Goal: Transaction & Acquisition: Book appointment/travel/reservation

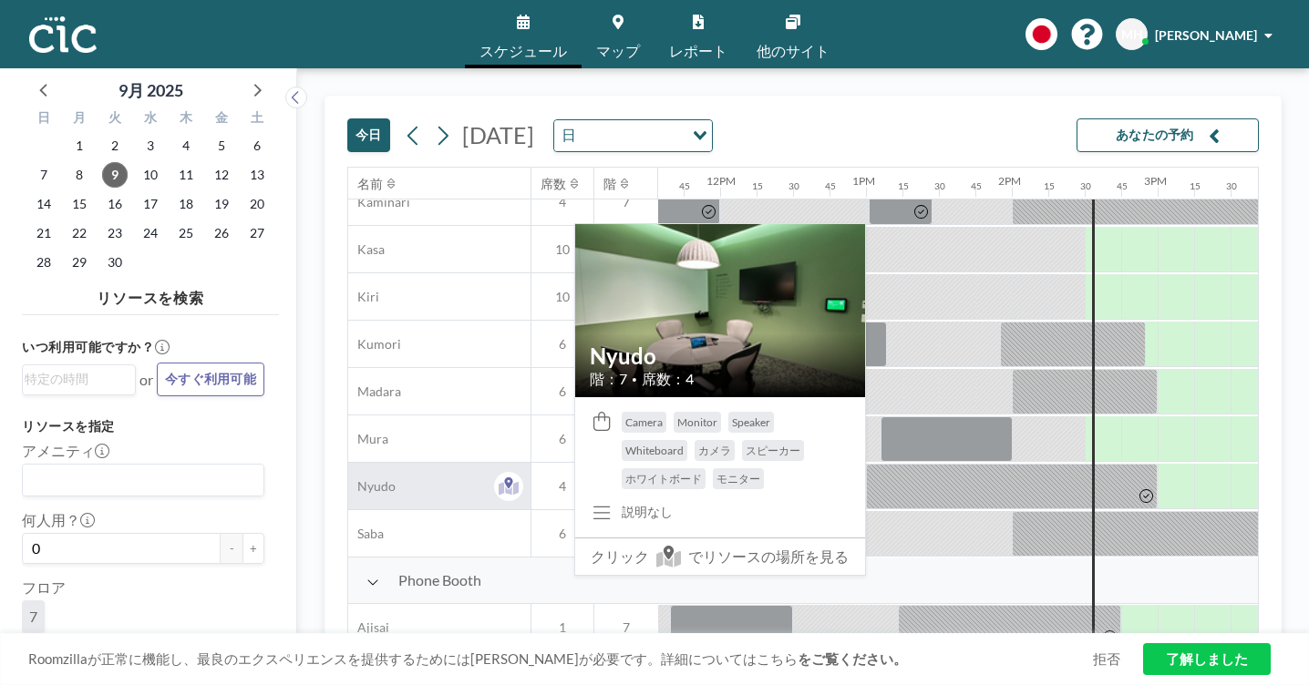
scroll to position [164, 1688]
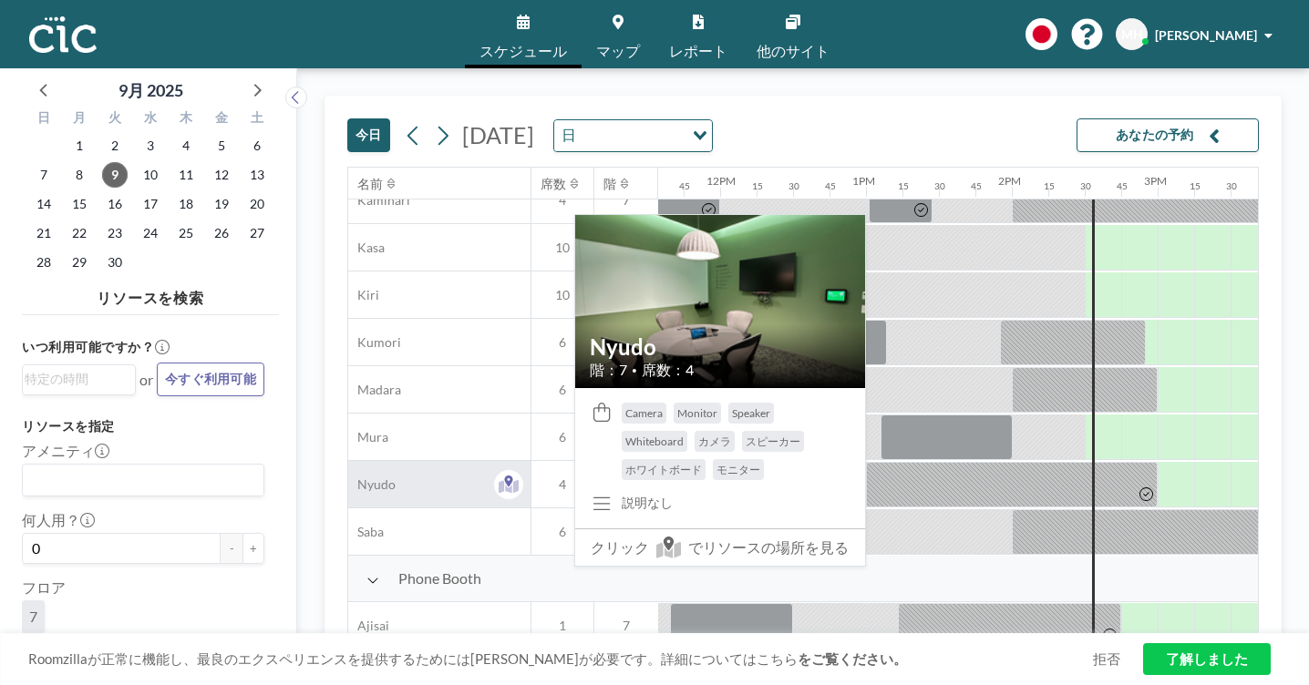
click at [355, 461] on div "Nyudo" at bounding box center [439, 484] width 182 height 46
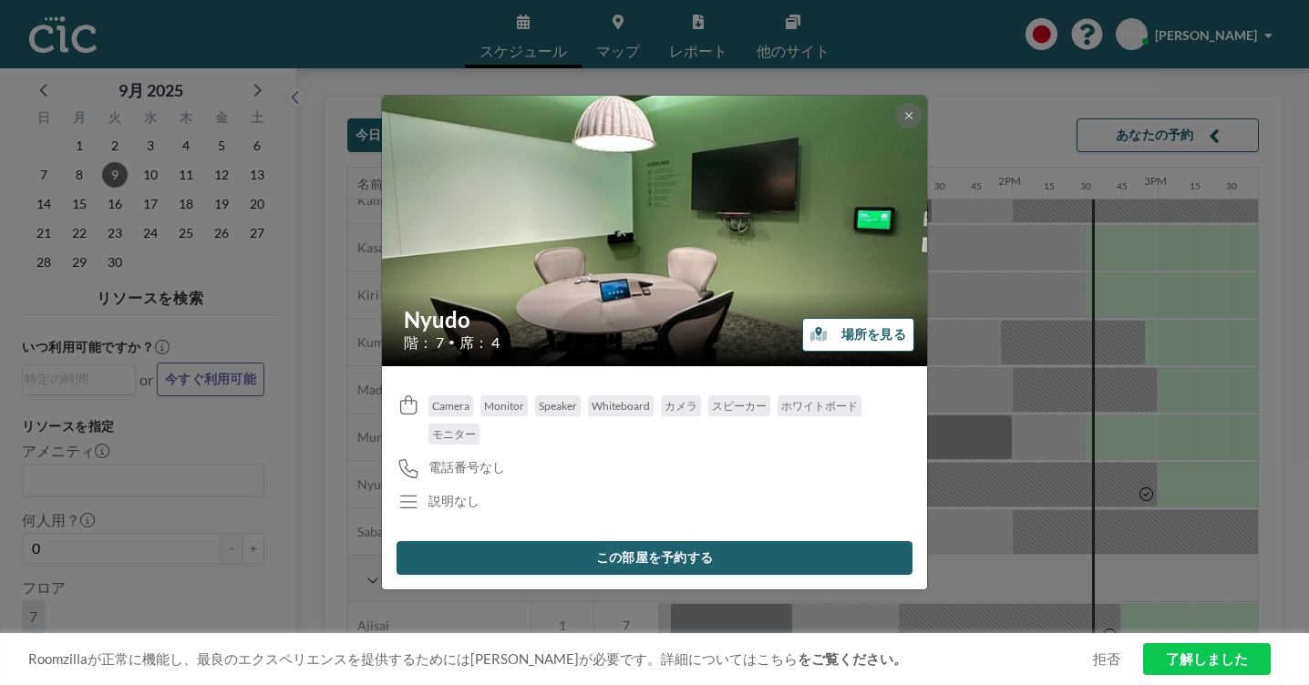
click at [696, 541] on button "この部屋を予約する" at bounding box center [654, 558] width 516 height 34
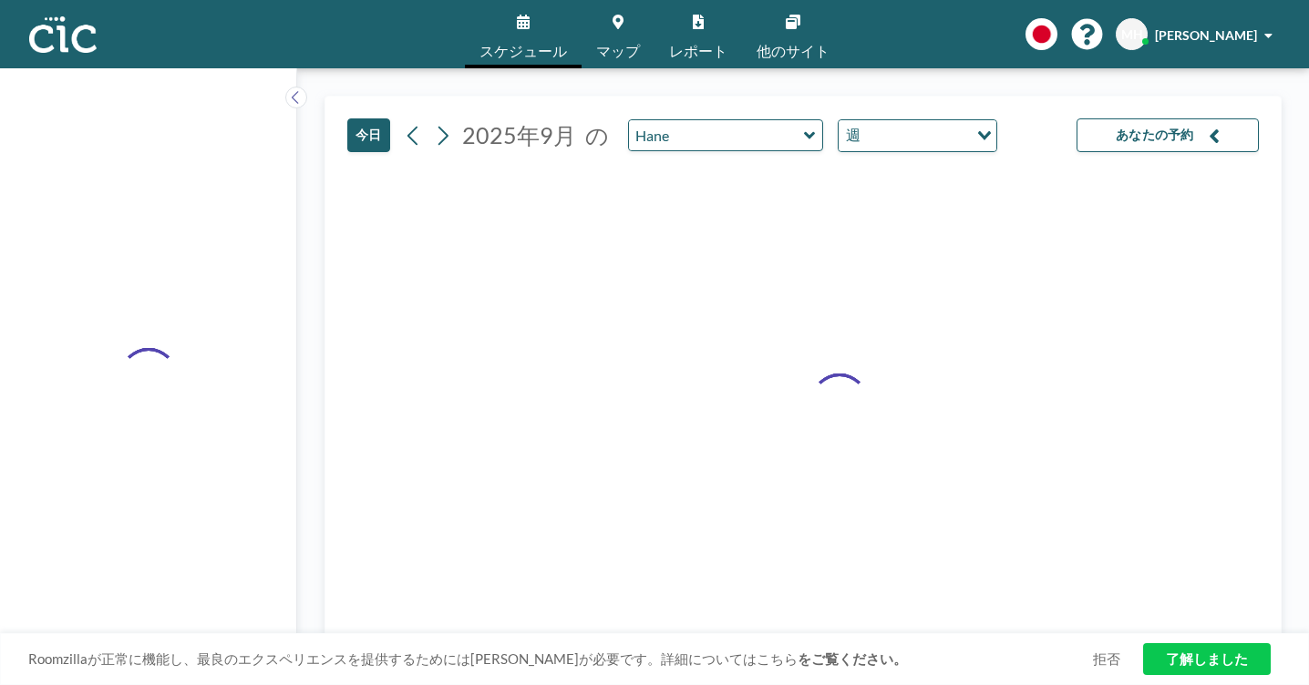
type input "Nyudo"
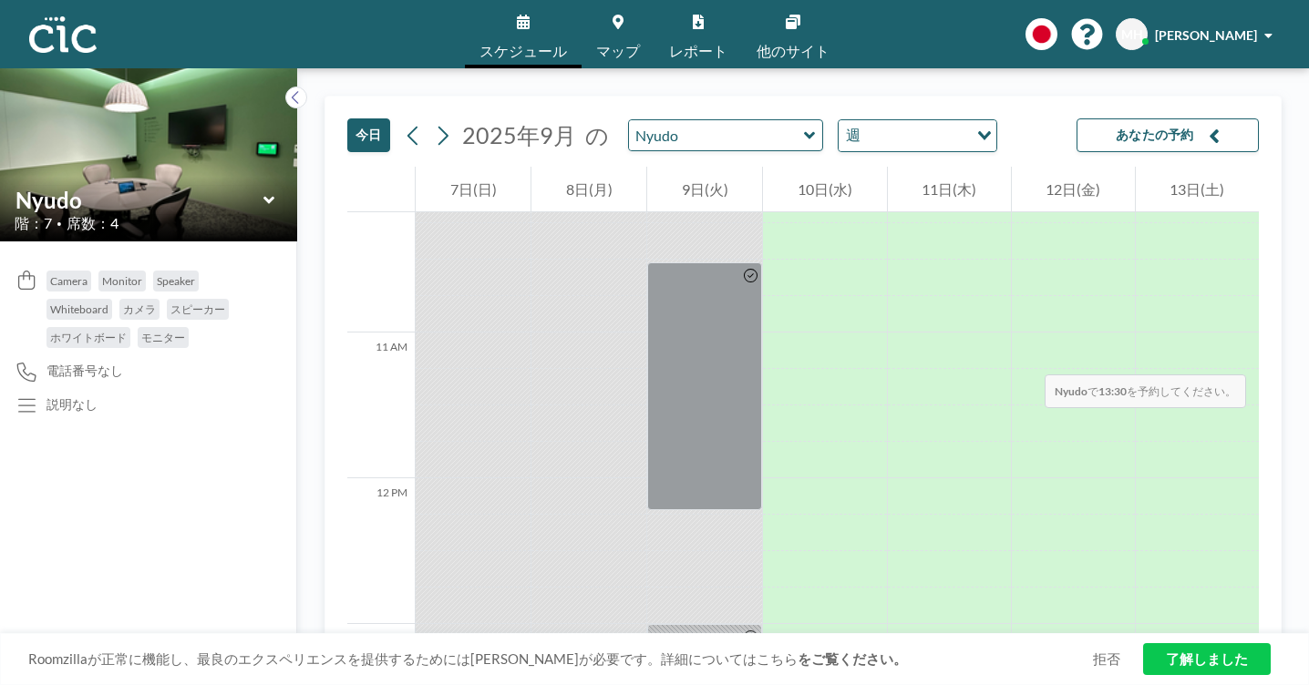
scroll to position [1488, 0]
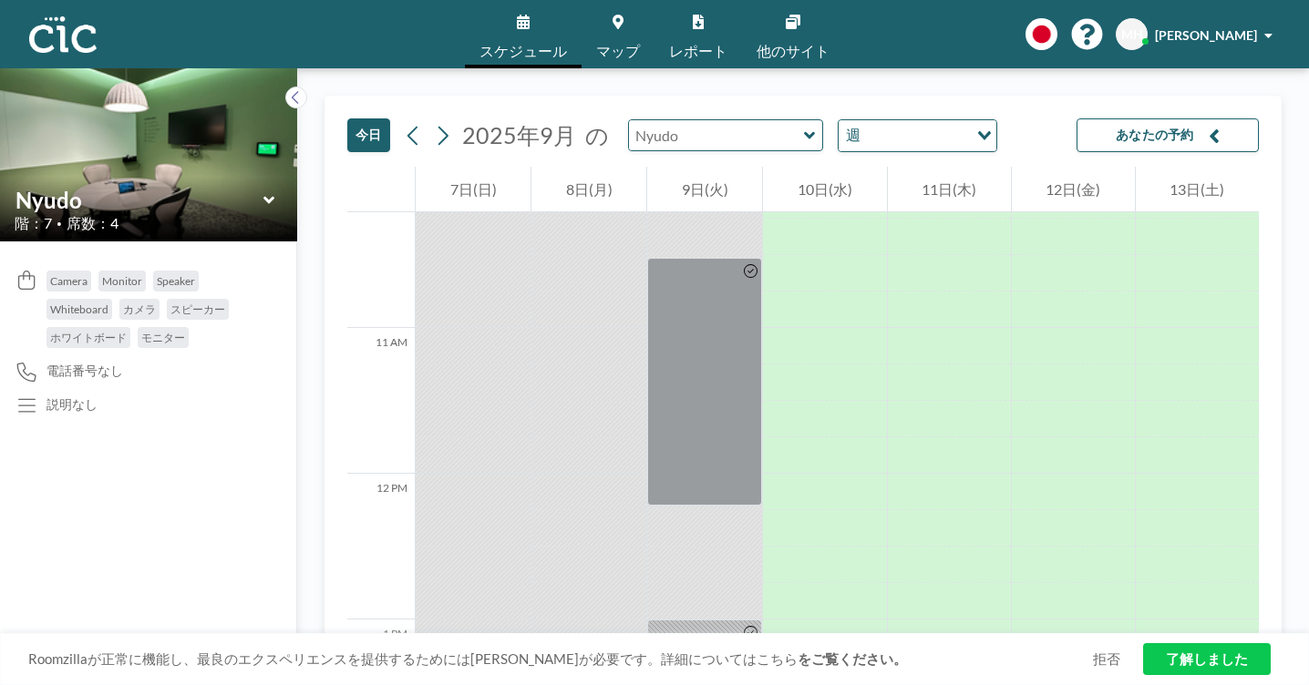
click at [634, 120] on input "text" at bounding box center [716, 135] width 175 height 30
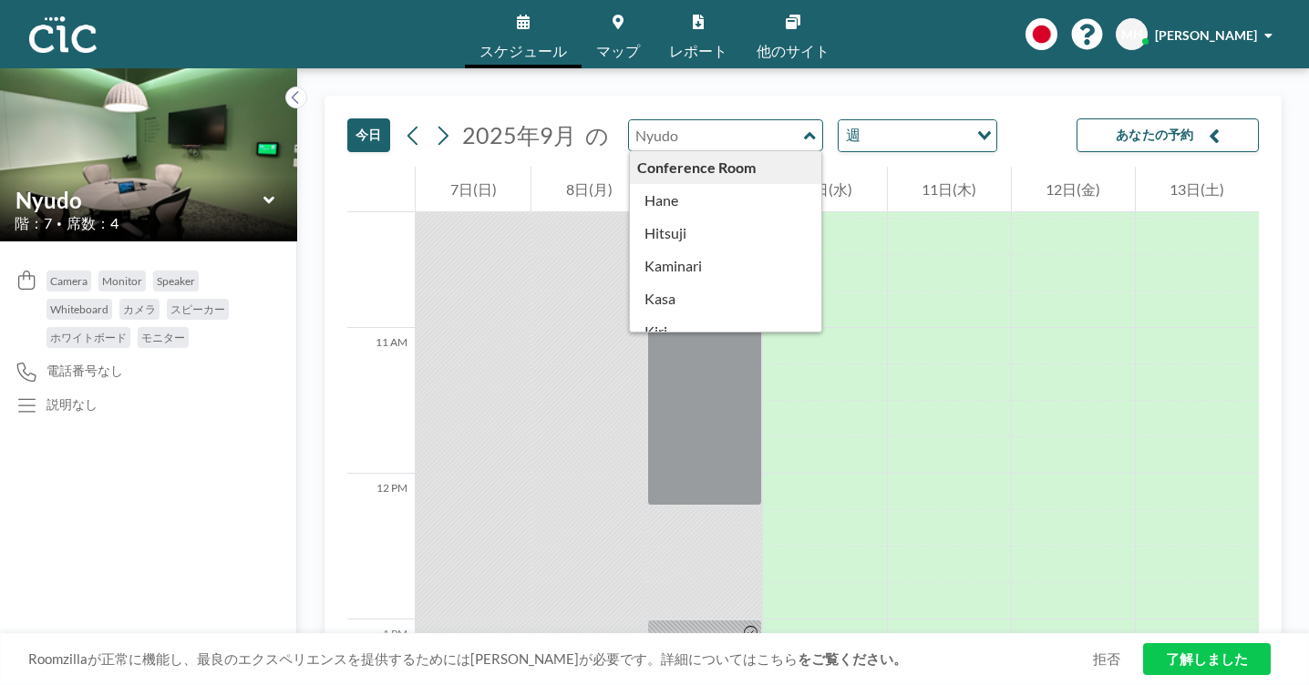
drag, startPoint x: 617, startPoint y: 114, endPoint x: 594, endPoint y: 128, distance: 26.6
click at [629, 120] on input "text" at bounding box center [716, 135] width 175 height 30
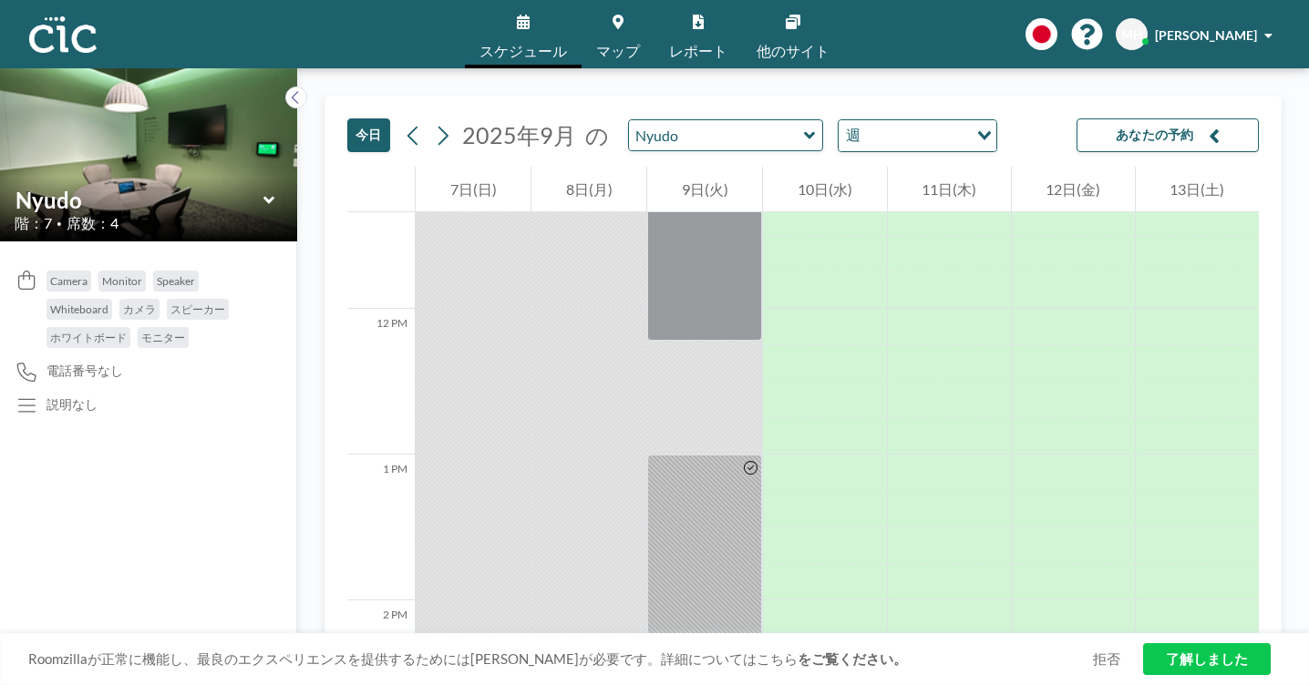
scroll to position [1688, 0]
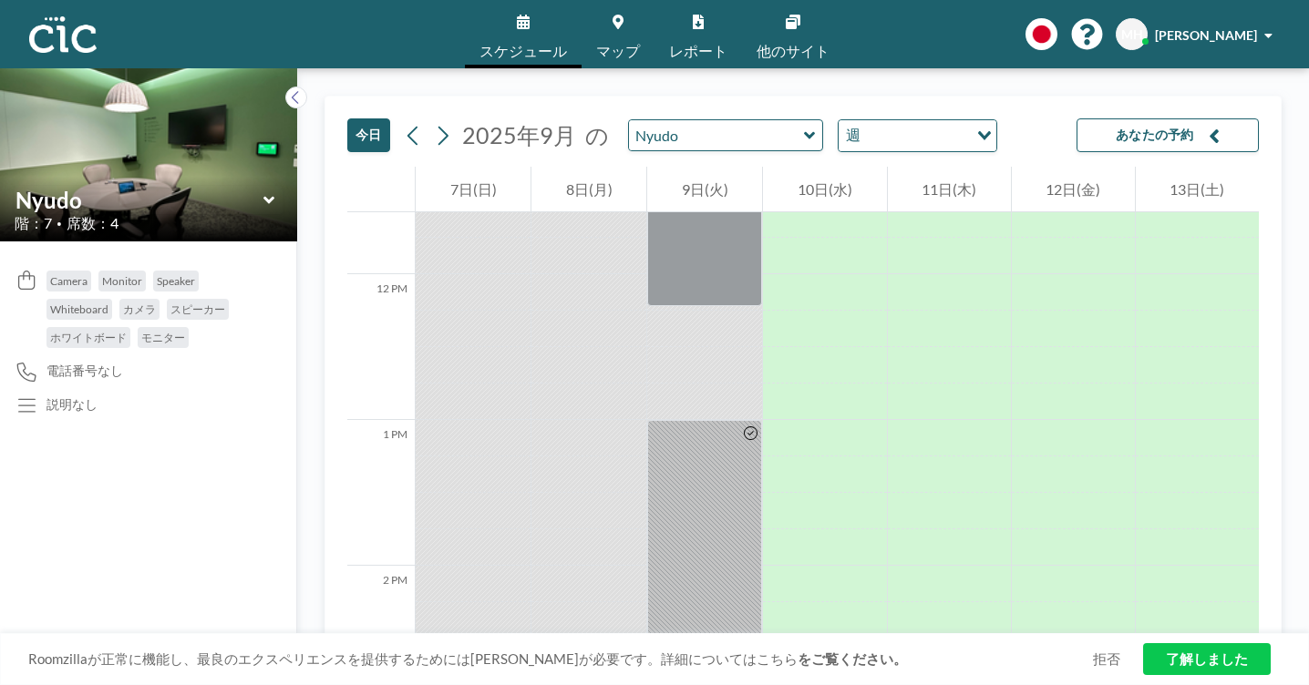
click at [544, 26] on link "スケジュール" at bounding box center [523, 34] width 117 height 68
click at [56, 32] on img at bounding box center [62, 34] width 67 height 36
click at [629, 120] on input "text" at bounding box center [716, 135] width 175 height 30
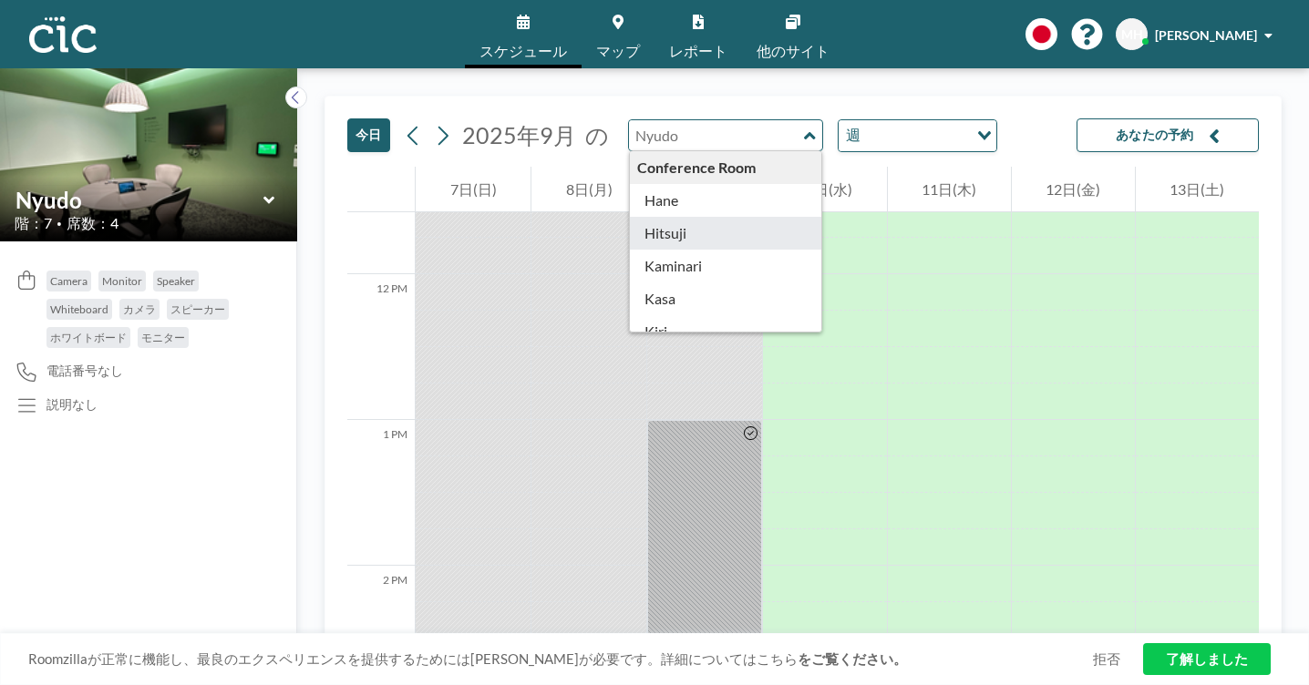
type input "Hitsuji"
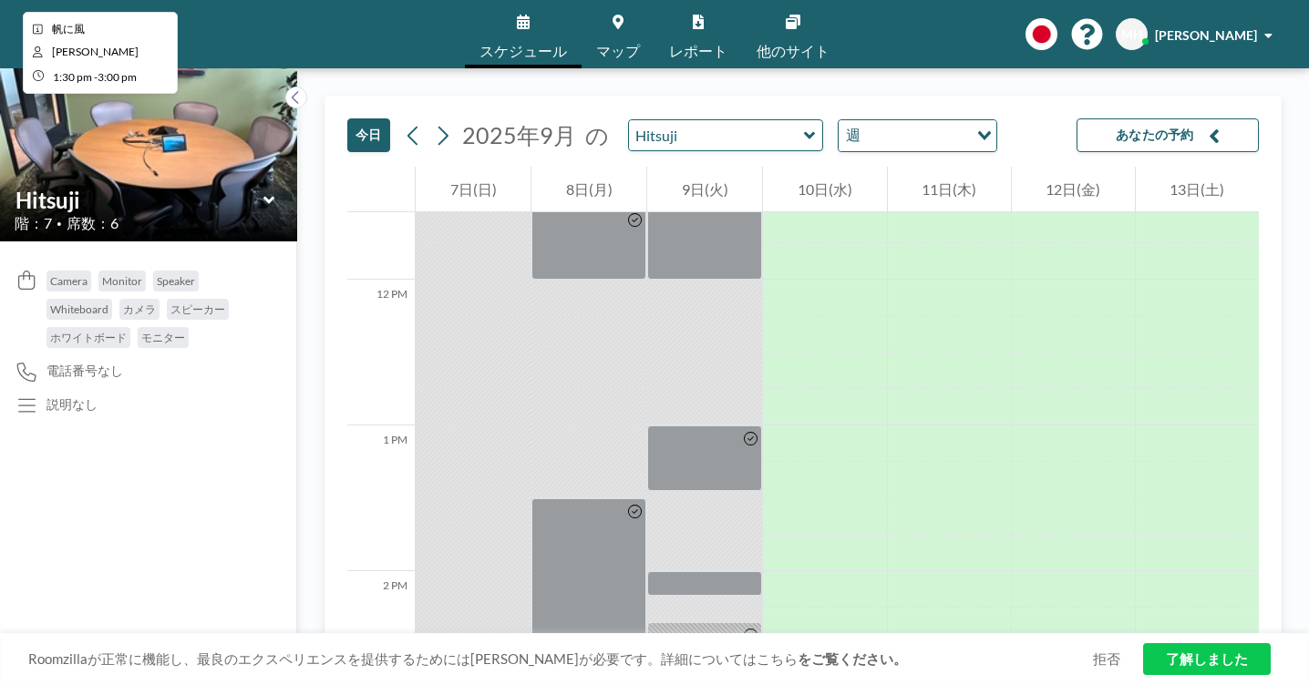
scroll to position [1688, 0]
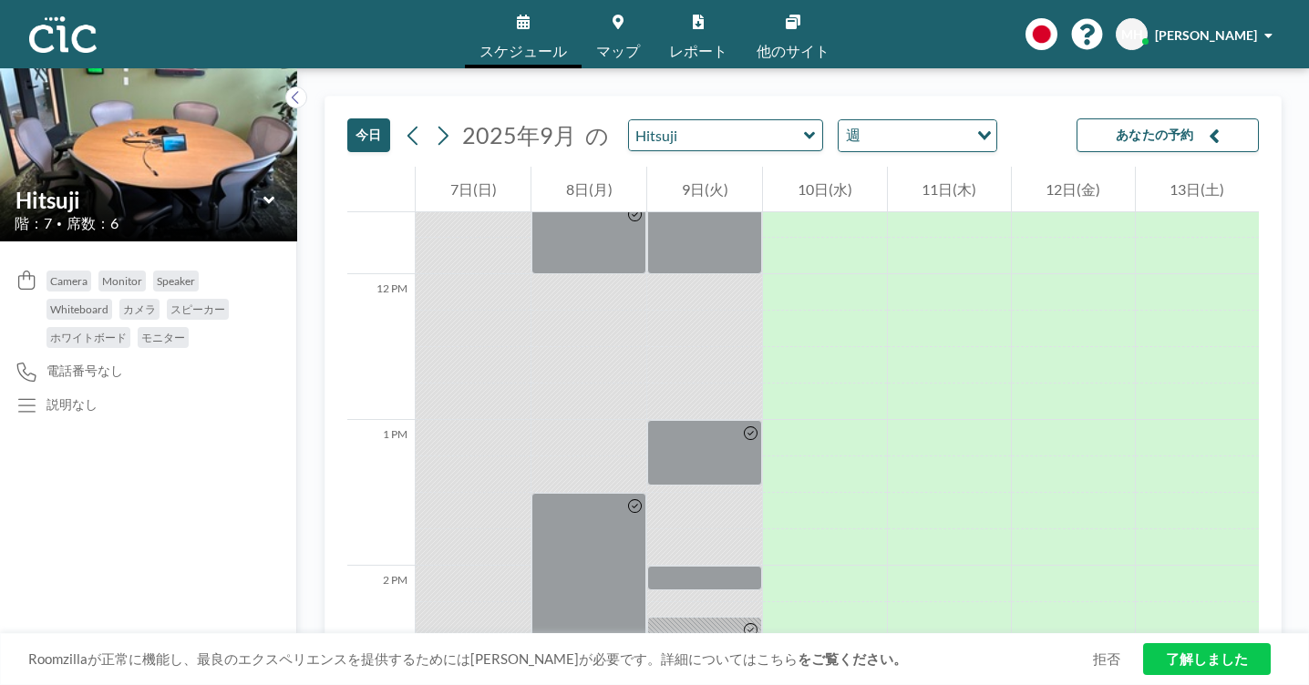
click at [540, 30] on link "スケジュール" at bounding box center [523, 34] width 117 height 68
click at [620, 44] on span "マップ" at bounding box center [618, 51] width 44 height 15
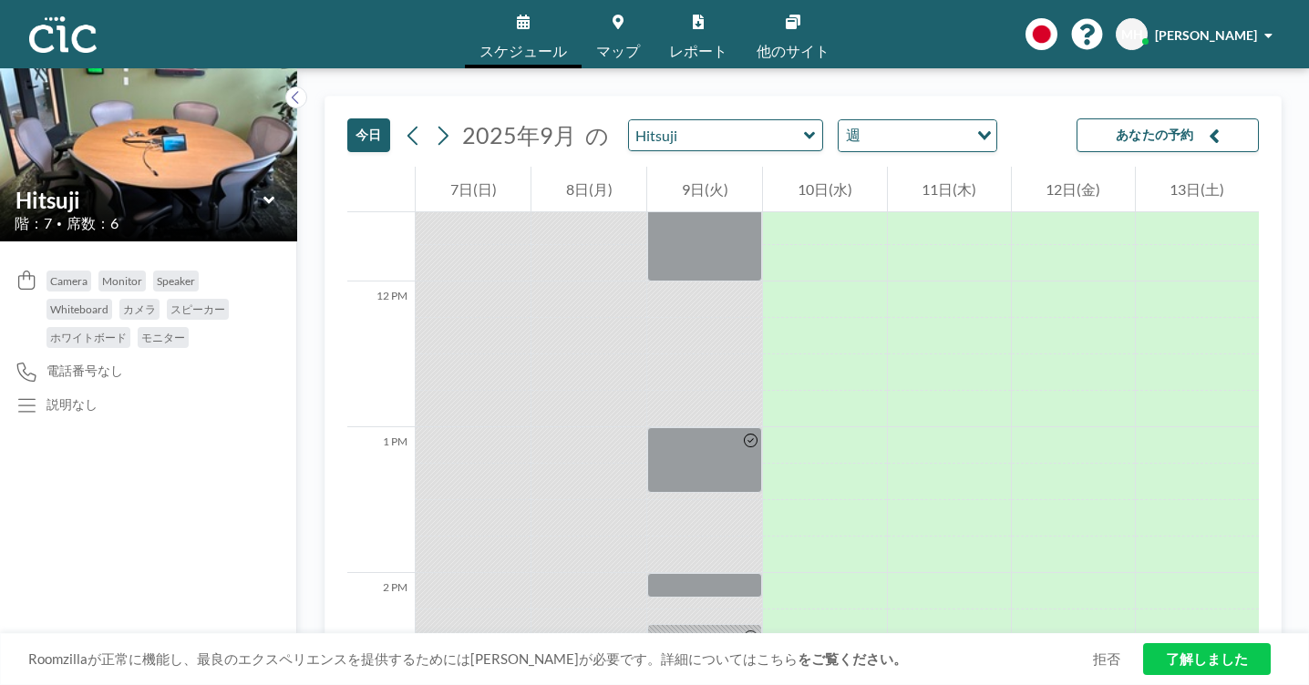
scroll to position [1688, 0]
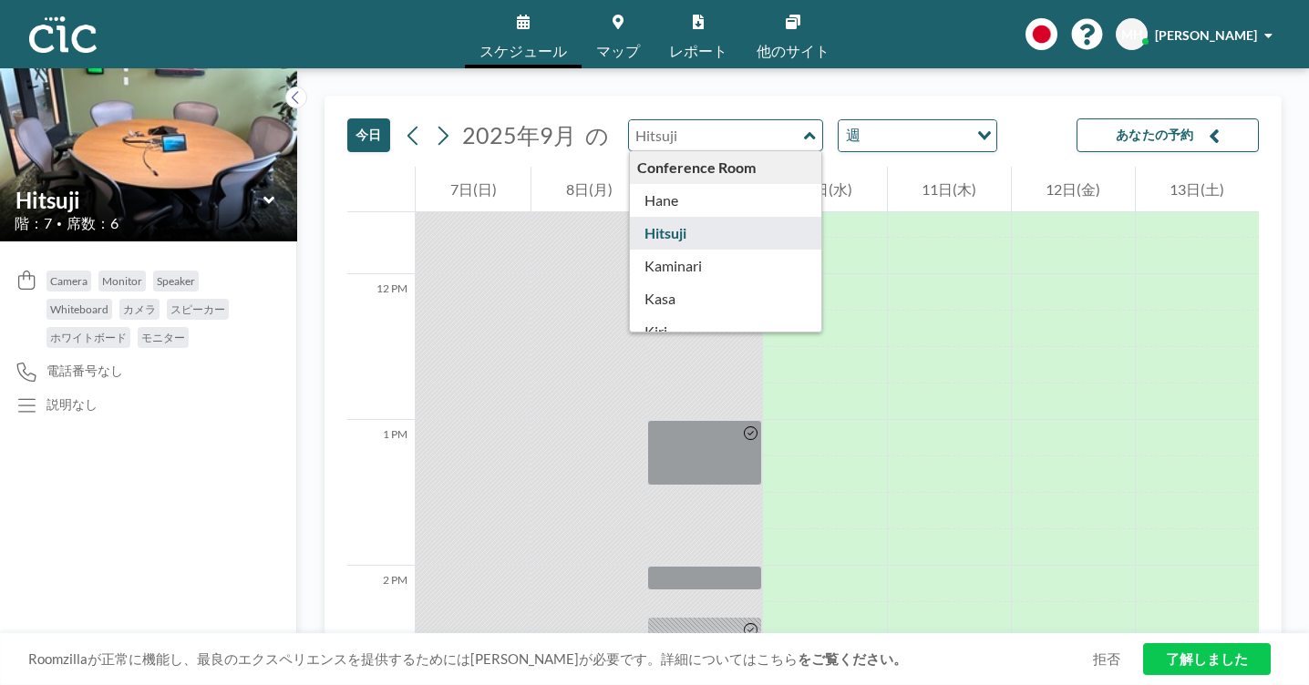
click at [629, 120] on input "text" at bounding box center [716, 135] width 175 height 30
type input "Hitsuji"
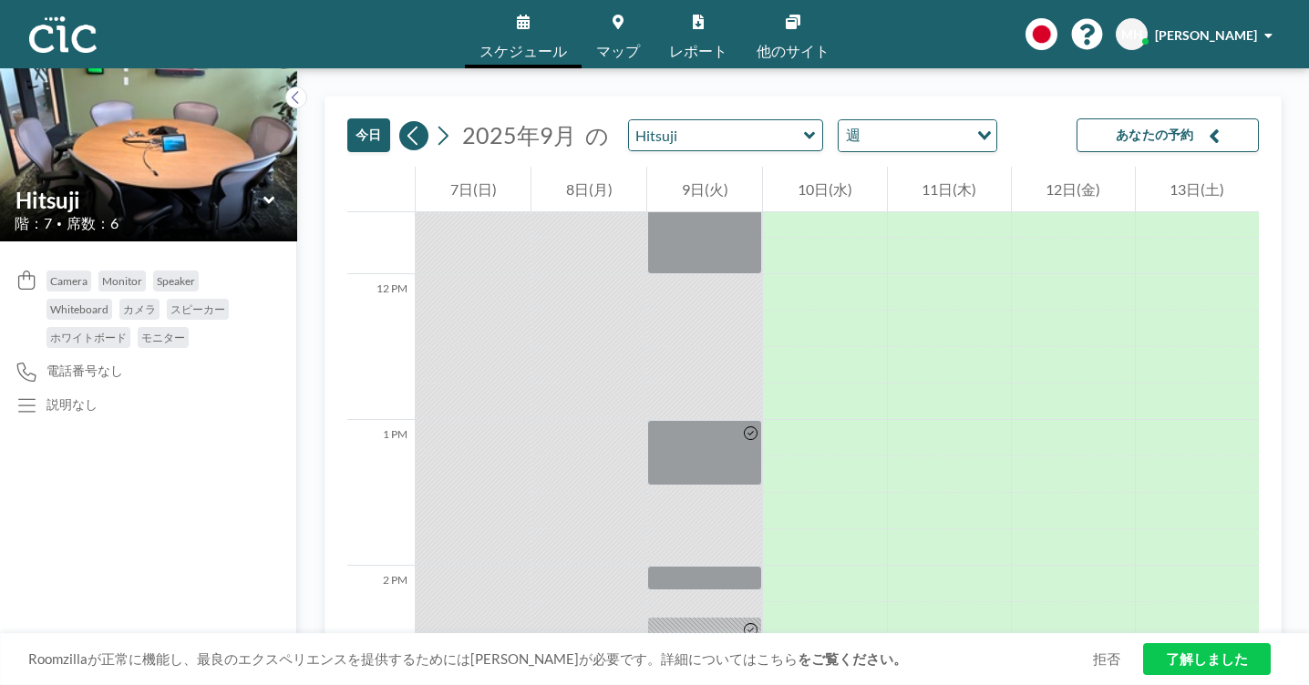
click at [405, 122] on icon at bounding box center [413, 135] width 17 height 27
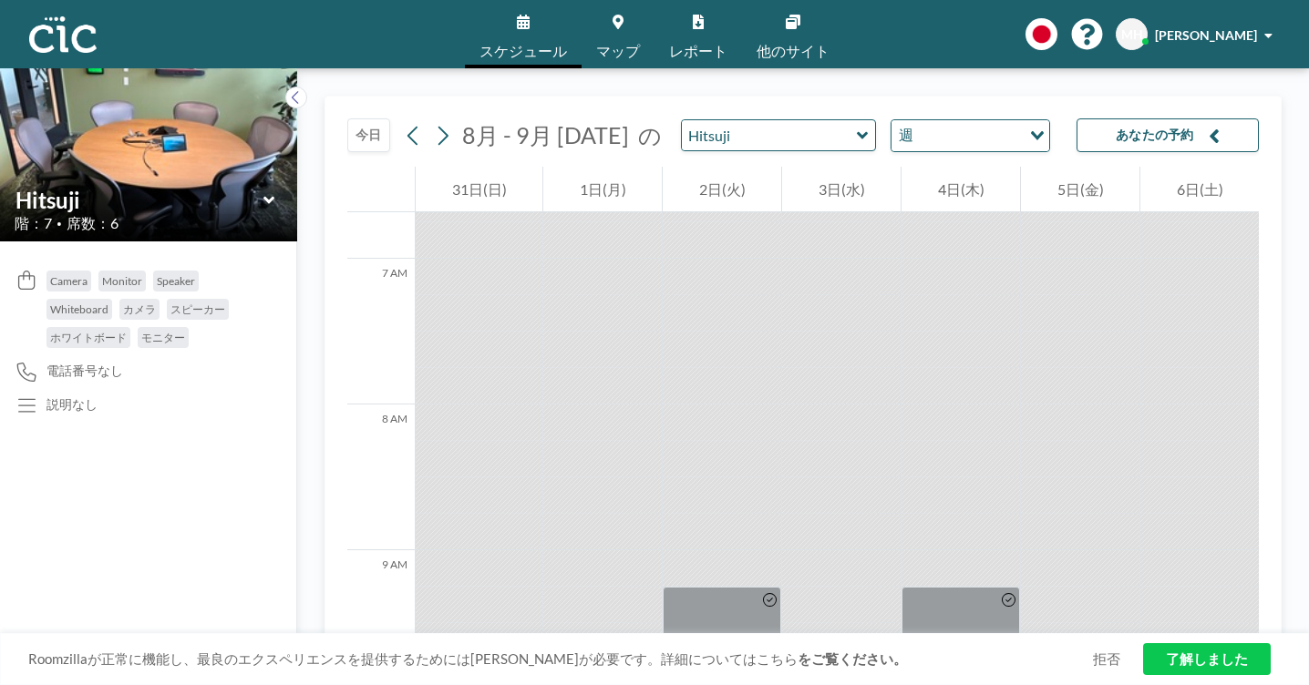
scroll to position [977, 0]
click at [1163, 118] on button "あなたの予約" at bounding box center [1167, 135] width 182 height 34
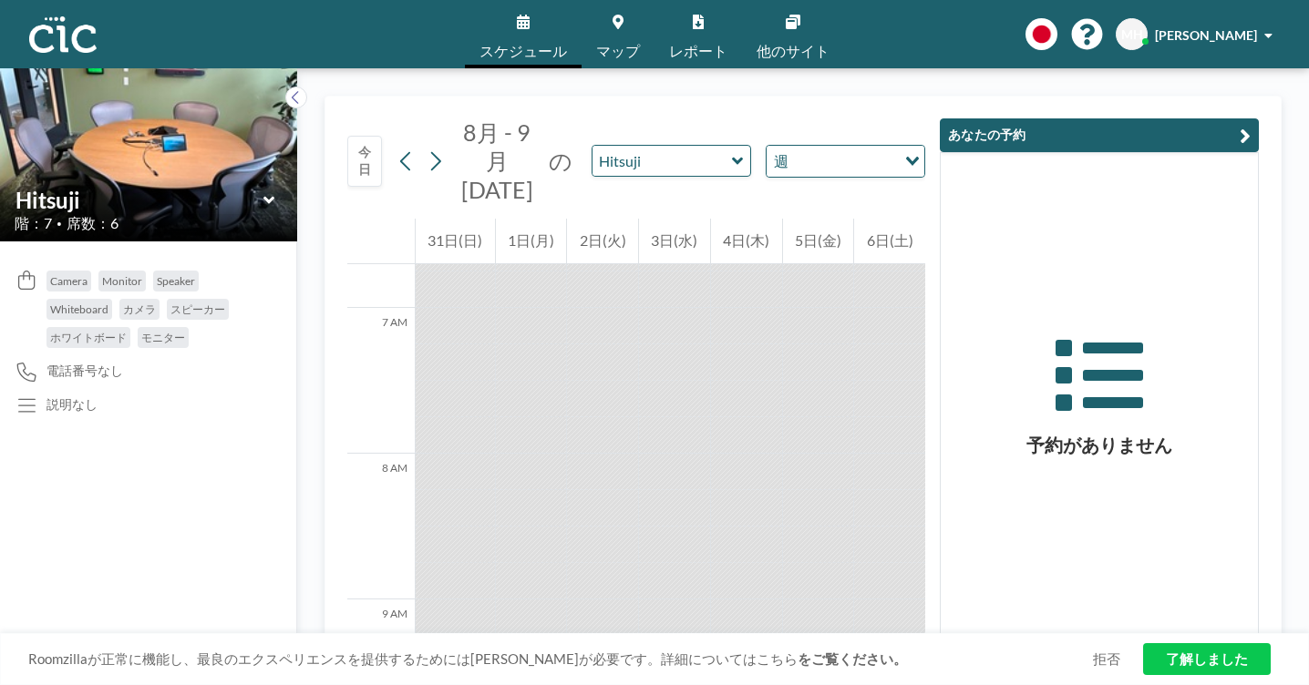
click at [1163, 118] on button "あなたの予約" at bounding box center [1099, 135] width 319 height 34
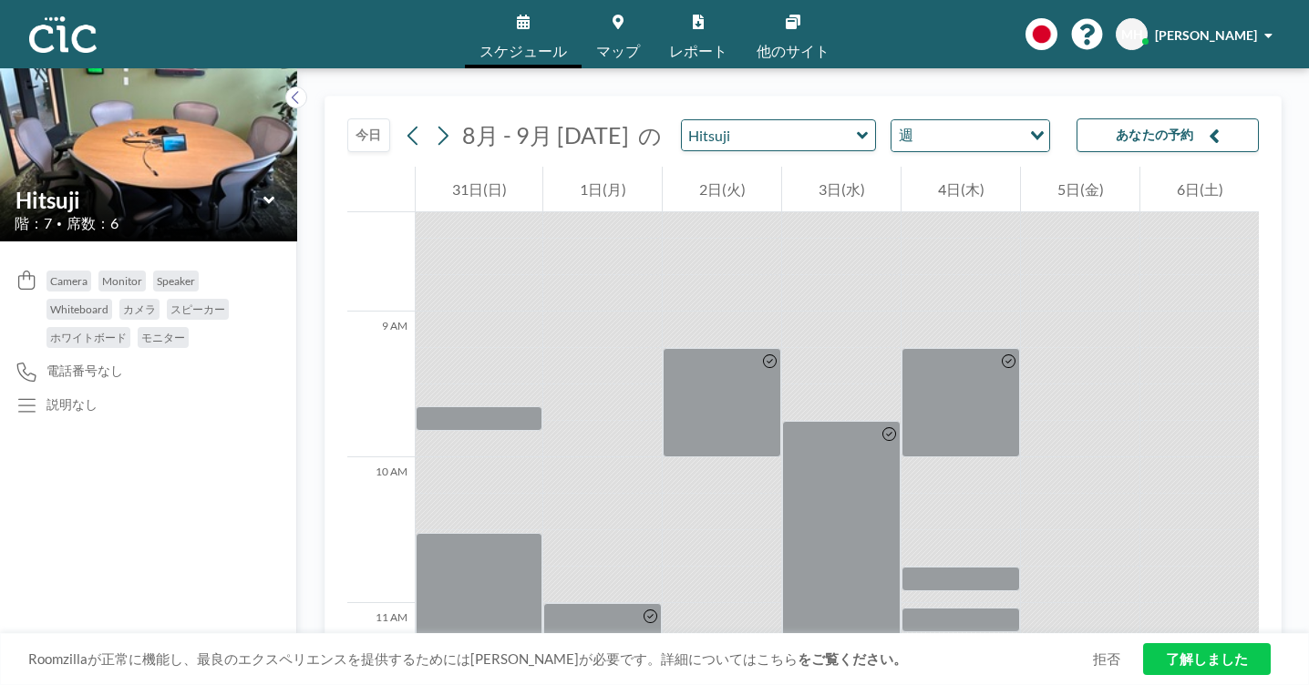
scroll to position [1227, 0]
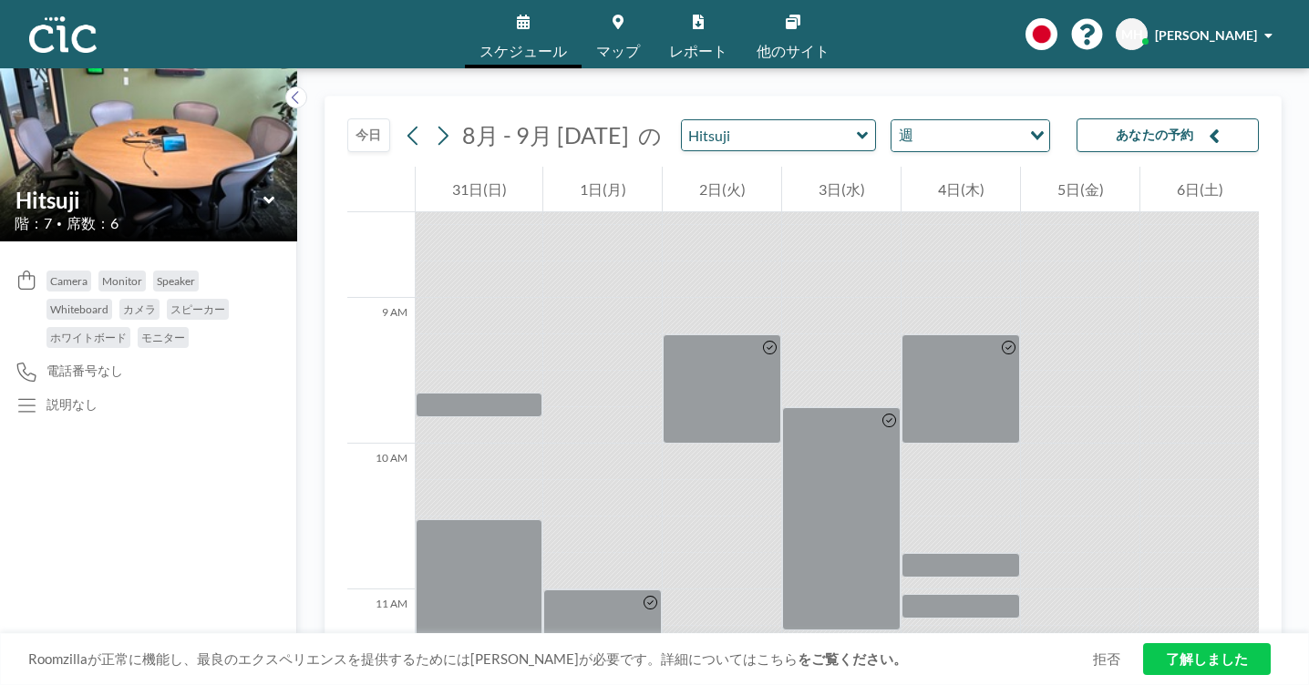
click at [61, 37] on img at bounding box center [62, 34] width 67 height 36
click at [770, 27] on link "他のサイト" at bounding box center [793, 34] width 102 height 68
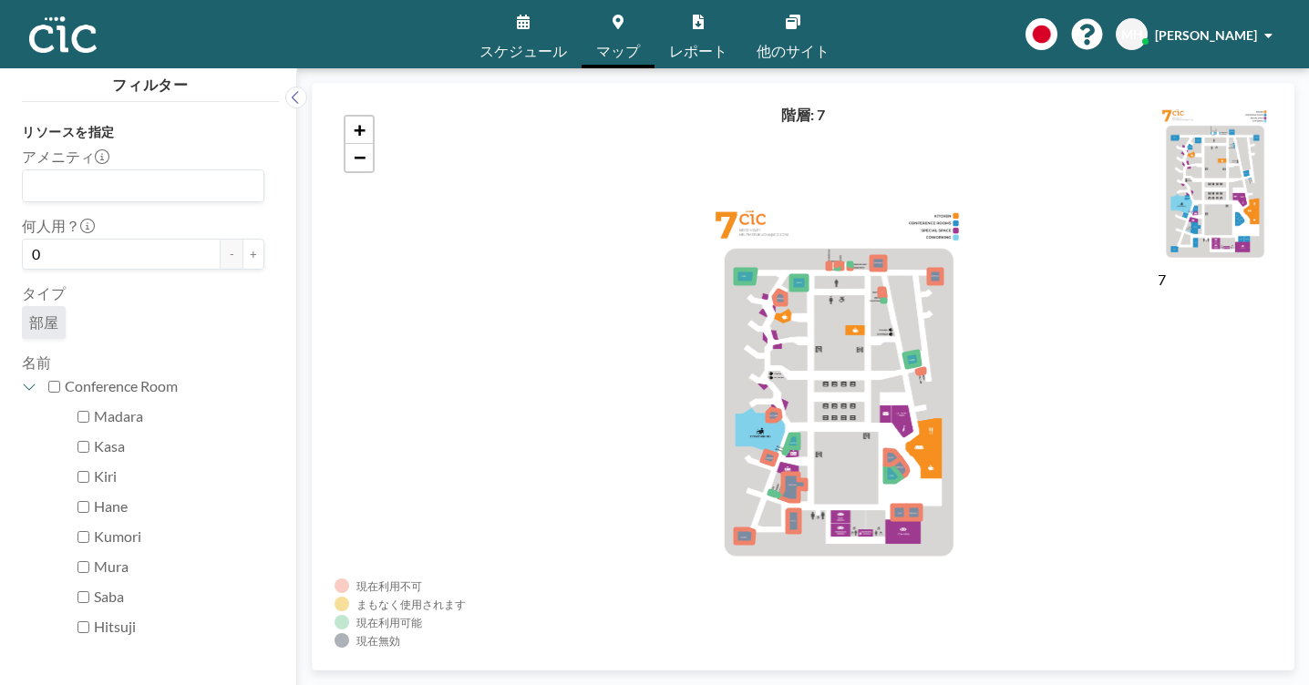
click at [537, 29] on link "スケジュール" at bounding box center [523, 34] width 117 height 68
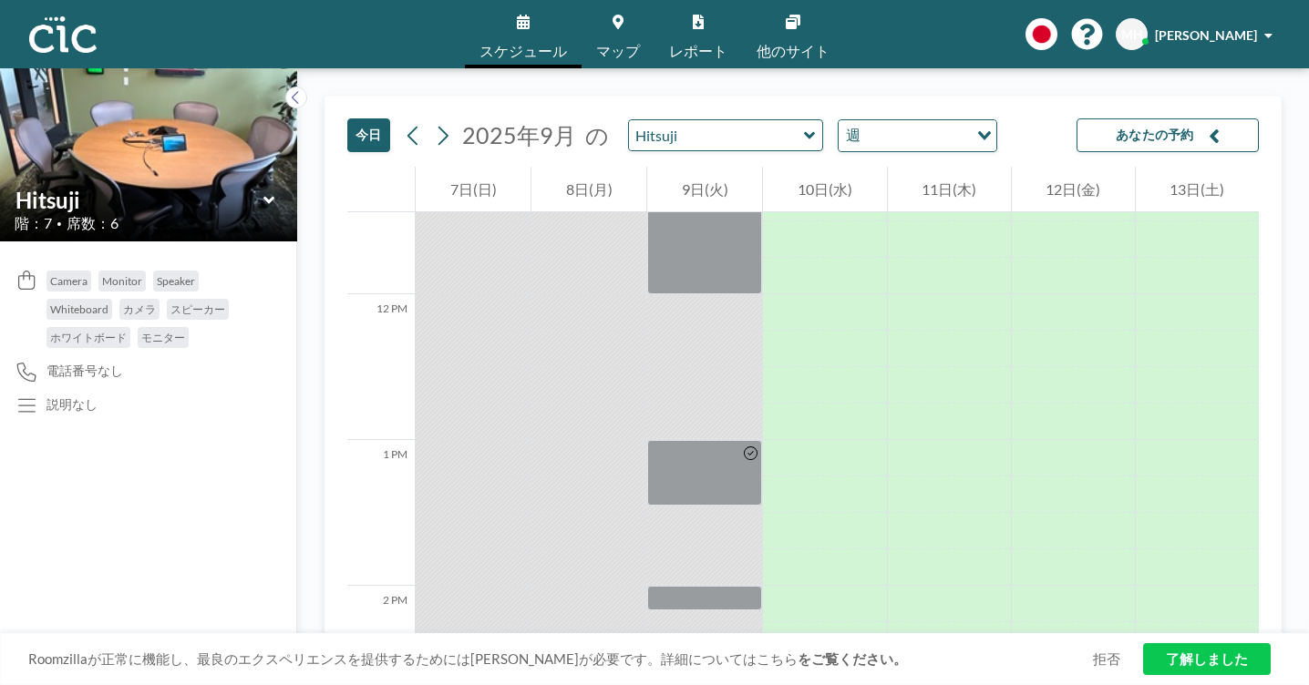
scroll to position [1688, 0]
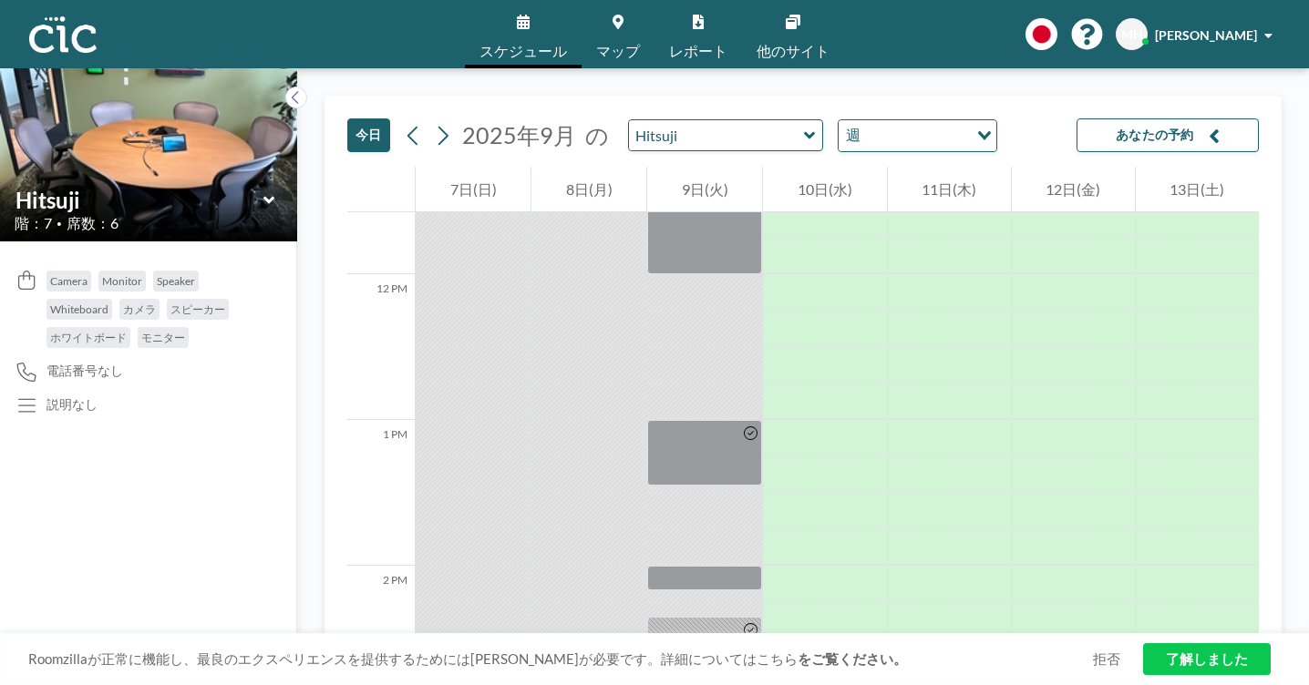
click at [1184, 666] on link "了解しました" at bounding box center [1207, 659] width 128 height 32
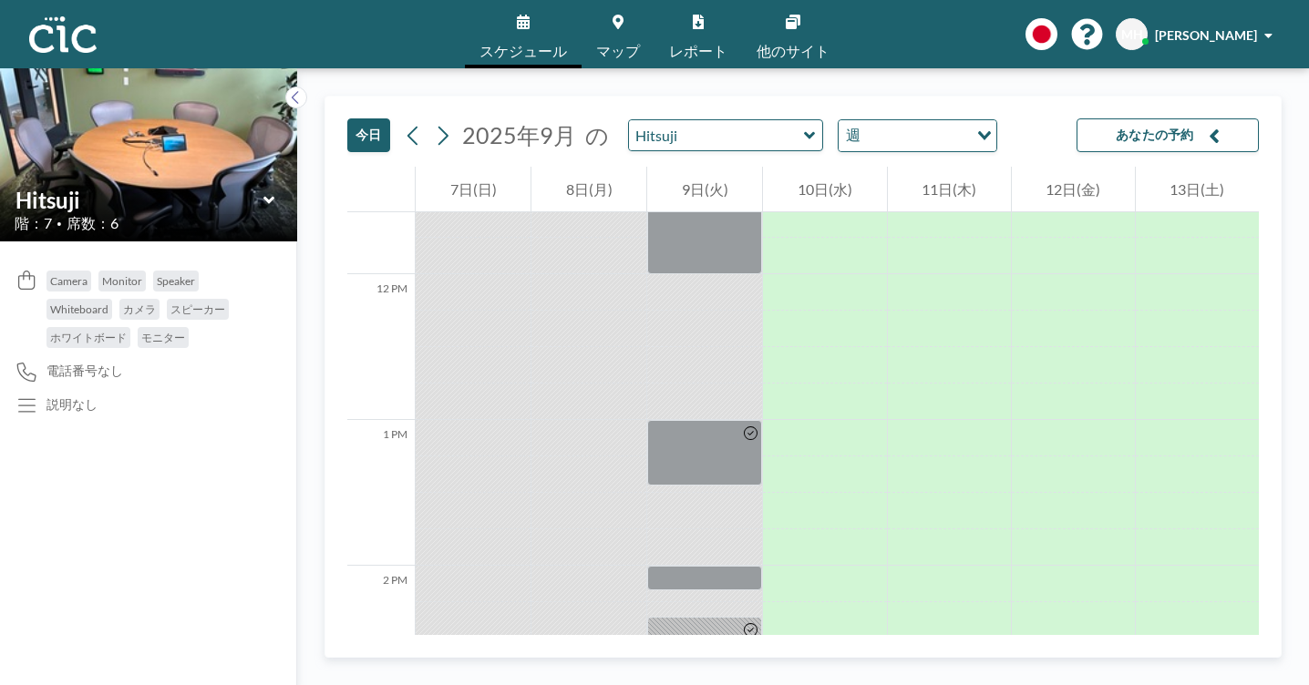
click at [110, 74] on img at bounding box center [148, 154] width 297 height 223
click at [263, 191] on icon at bounding box center [269, 200] width 12 height 18
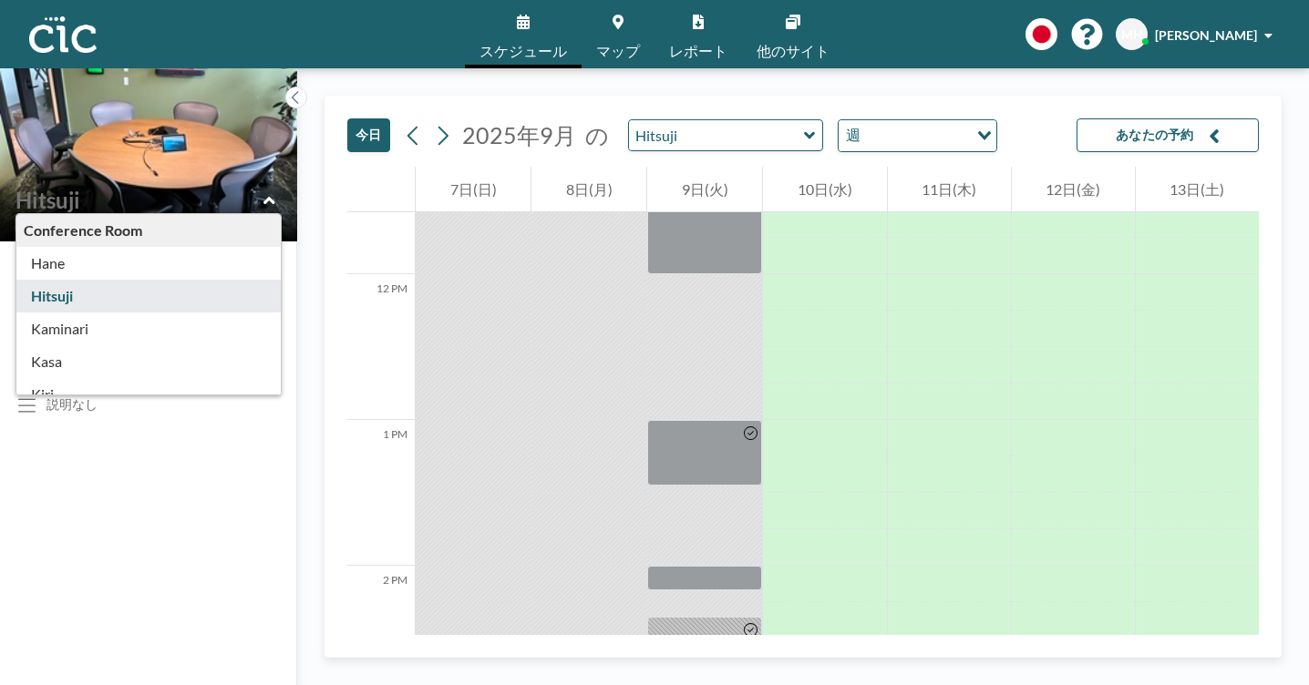
click at [151, 214] on div "Conference Room" at bounding box center [148, 230] width 264 height 33
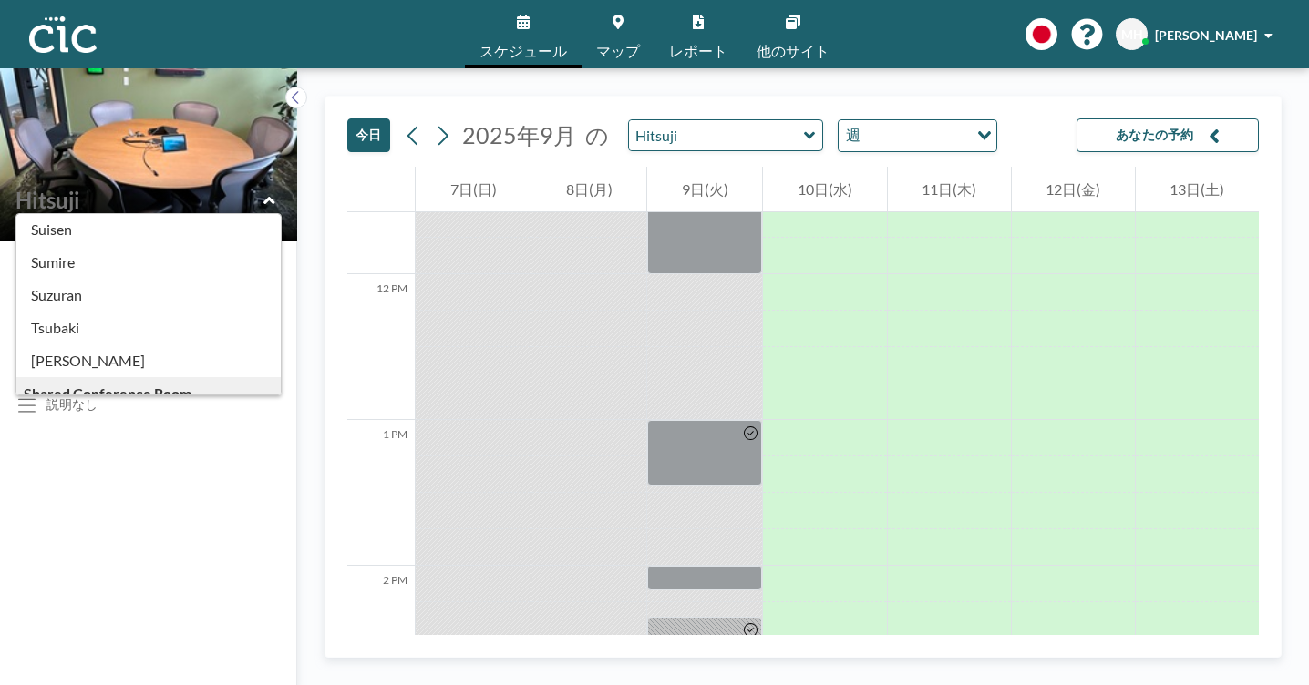
scroll to position [779, 0]
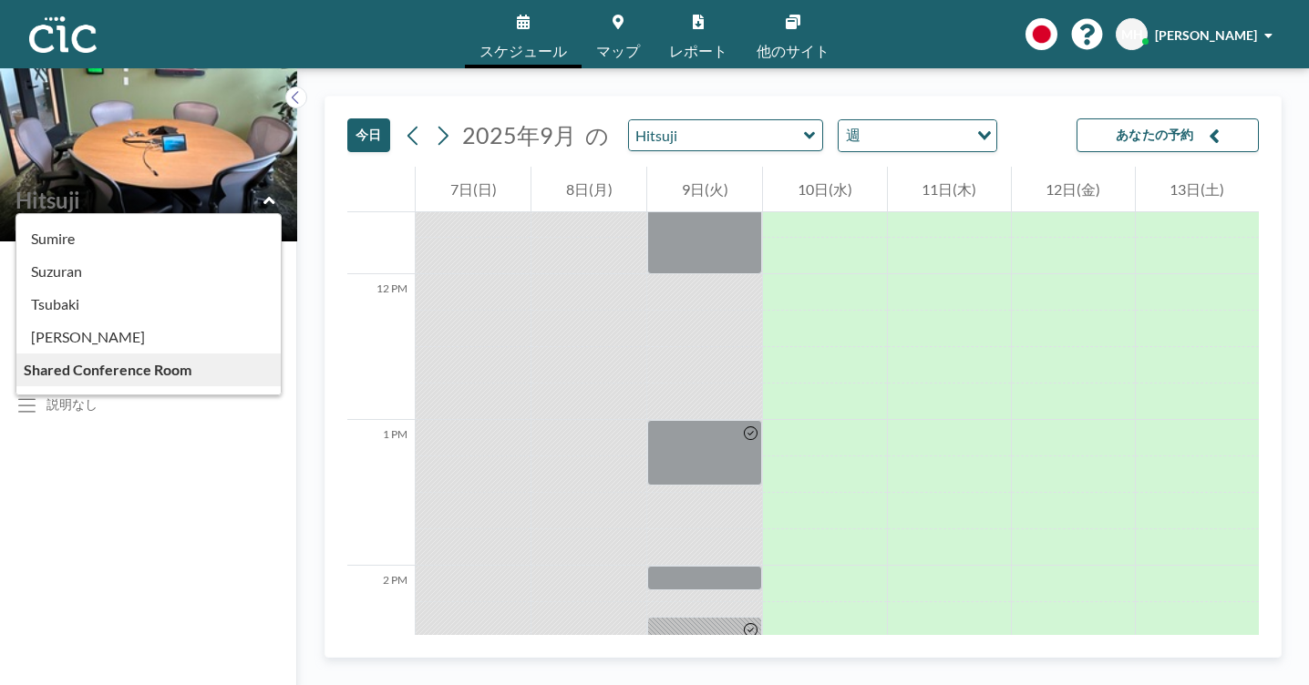
drag, startPoint x: 149, startPoint y: 453, endPoint x: 166, endPoint y: 445, distance: 19.2
click at [157, 449] on div "Camera Monitor Speaker Whiteboard カメラ スピーカー ホワイトボード モニター 電話番号なし 説明なし" at bounding box center [148, 464] width 297 height 444
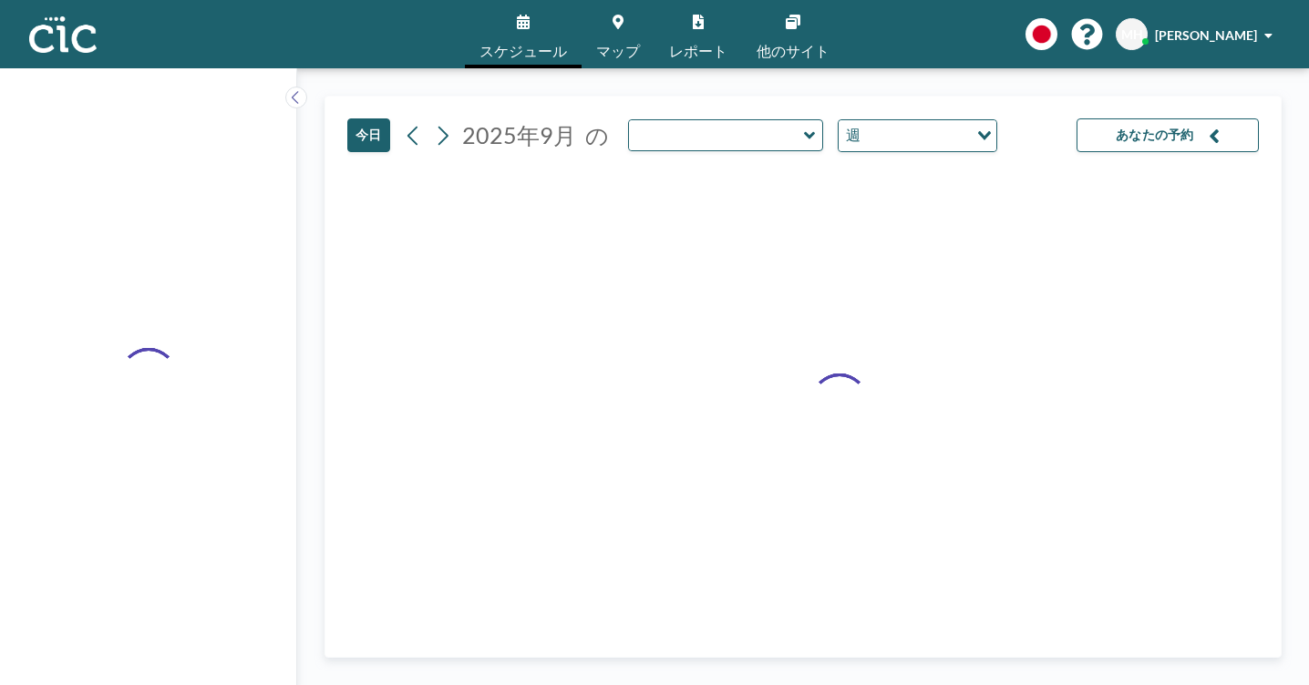
type input "Hitsuji"
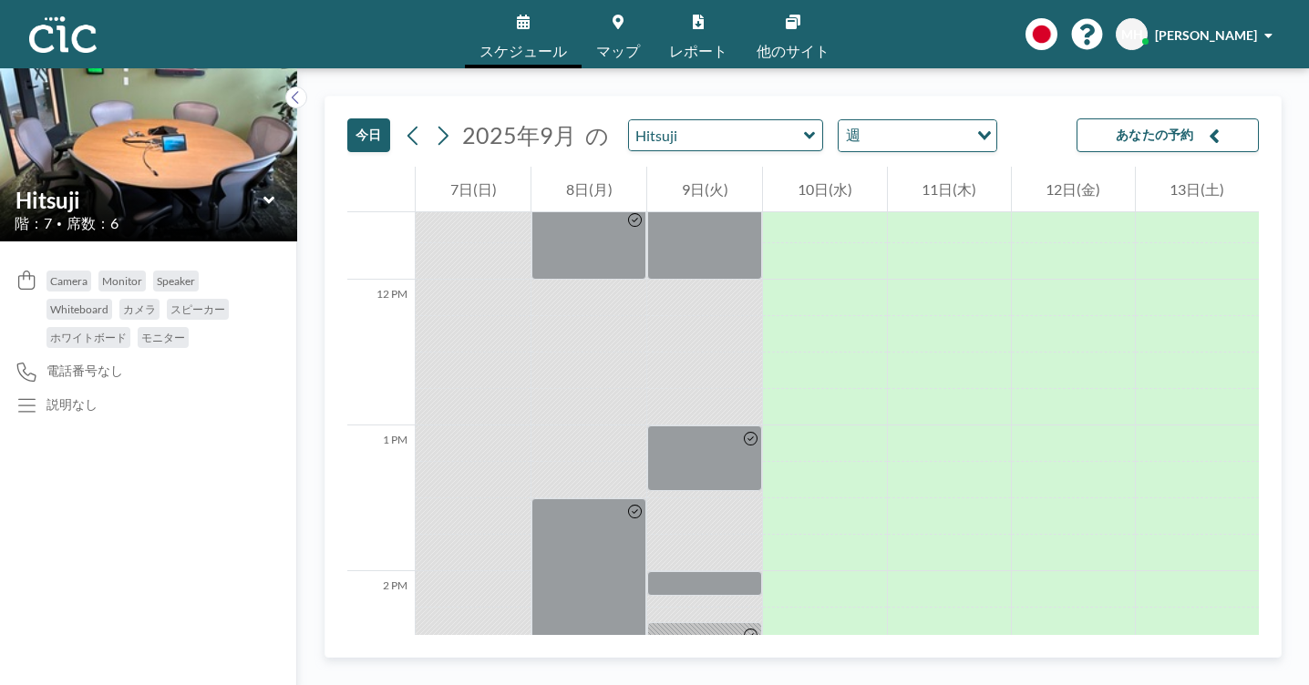
scroll to position [1688, 0]
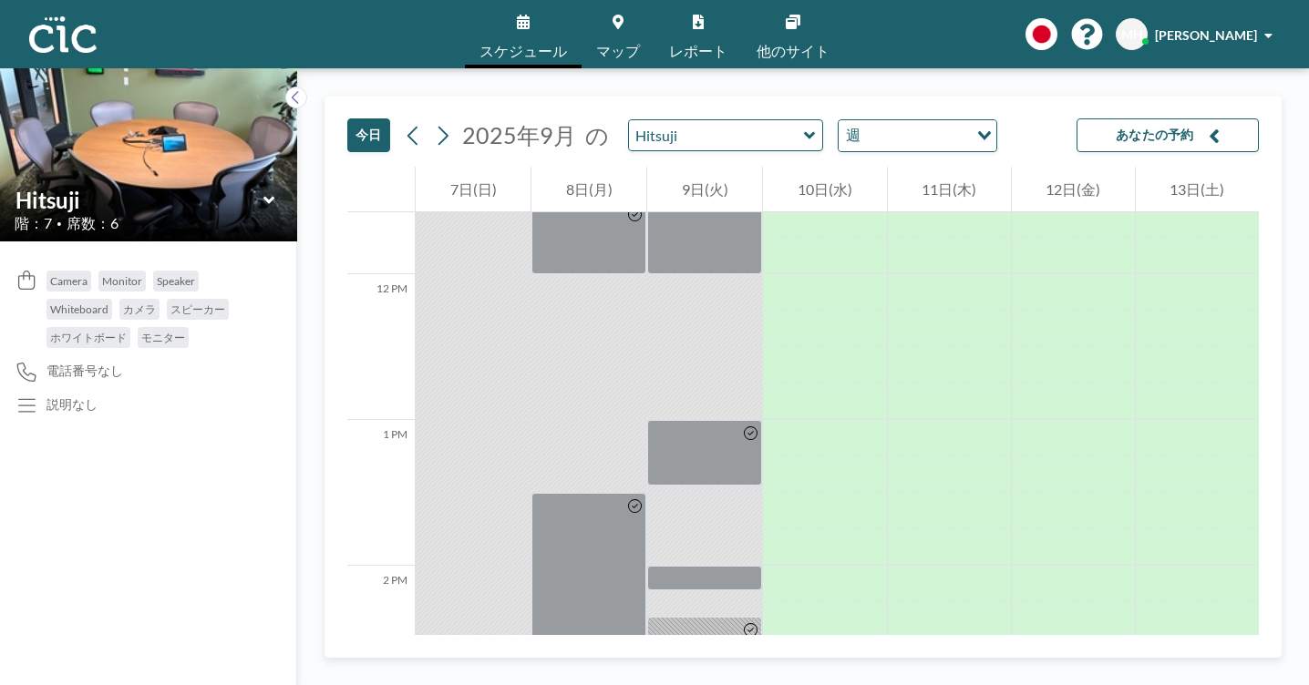
click at [838, 124] on div "週 Loading..." at bounding box center [918, 135] width 160 height 33
click at [558, 25] on link "スケジュール" at bounding box center [523, 34] width 117 height 68
click at [1272, 34] on span at bounding box center [1268, 35] width 8 height 13
click at [1272, 32] on span at bounding box center [1268, 35] width 8 height 13
click at [884, 68] on div "[DATE] [DATE] の Hitsuji 週 Loading... あなたの予約 12 AM 1 AM 2 AM 3 AM 4 AM 5 AM 6 AM…" at bounding box center [803, 376] width 1012 height 617
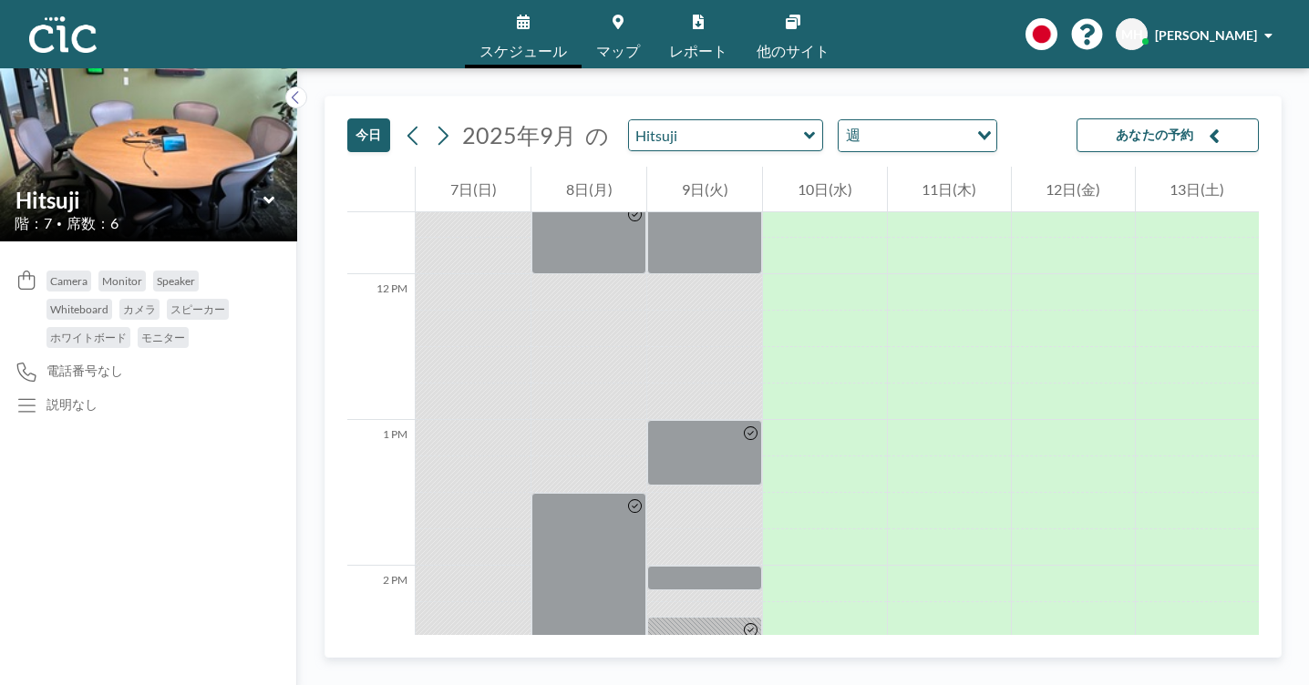
drag, startPoint x: 16, startPoint y: 326, endPoint x: 103, endPoint y: 169, distance: 179.9
click at [20, 316] on div "Camera Monitor Speaker Whiteboard カメラ スピーカー ホワイトボード モニター 電話番号なし 説明なし" at bounding box center [148, 464] width 297 height 444
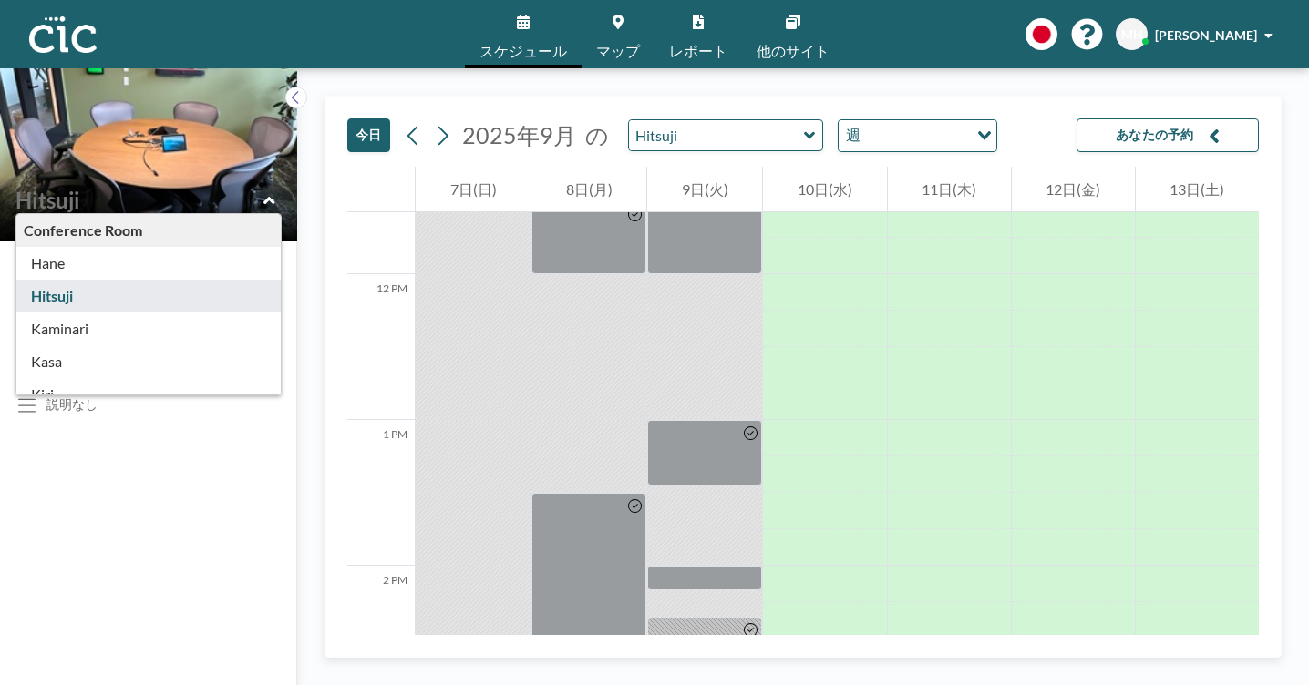
click at [45, 187] on input "text" at bounding box center [139, 200] width 248 height 26
type input "Hane"
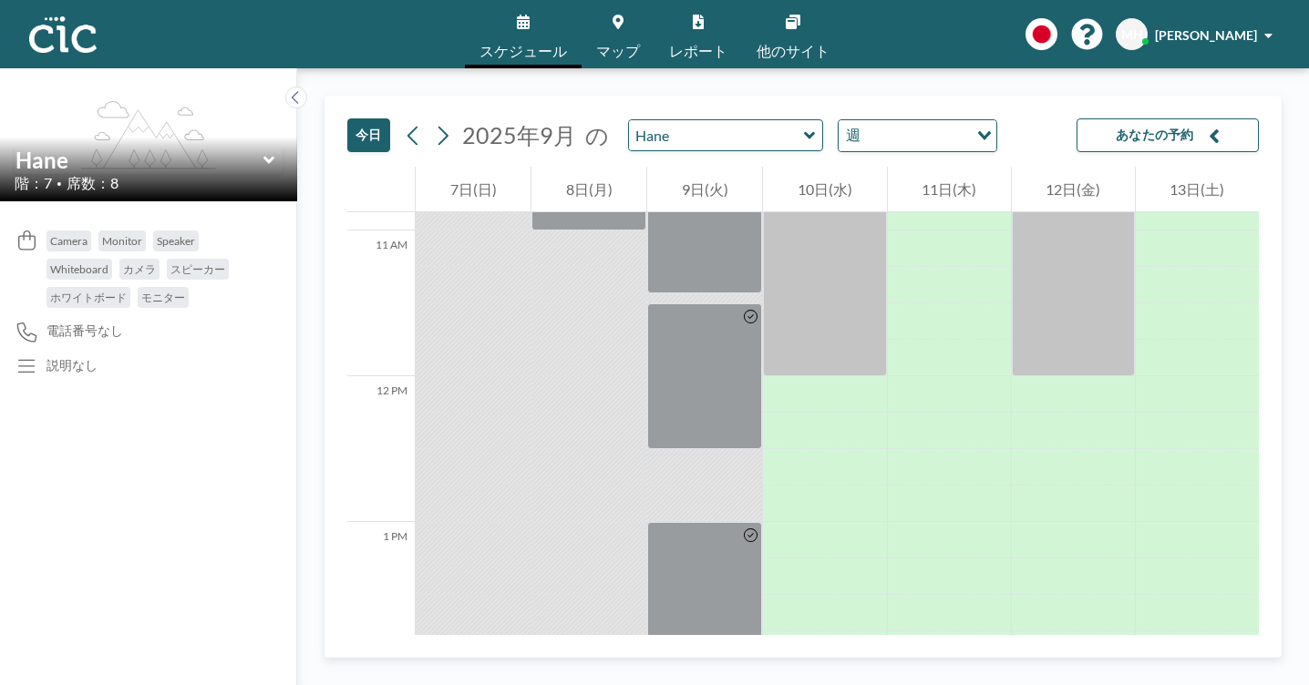
scroll to position [1583, 0]
drag, startPoint x: 673, startPoint y: 314, endPoint x: 669, endPoint y: 327, distance: 14.1
click at [669, 327] on div at bounding box center [704, 379] width 115 height 3500
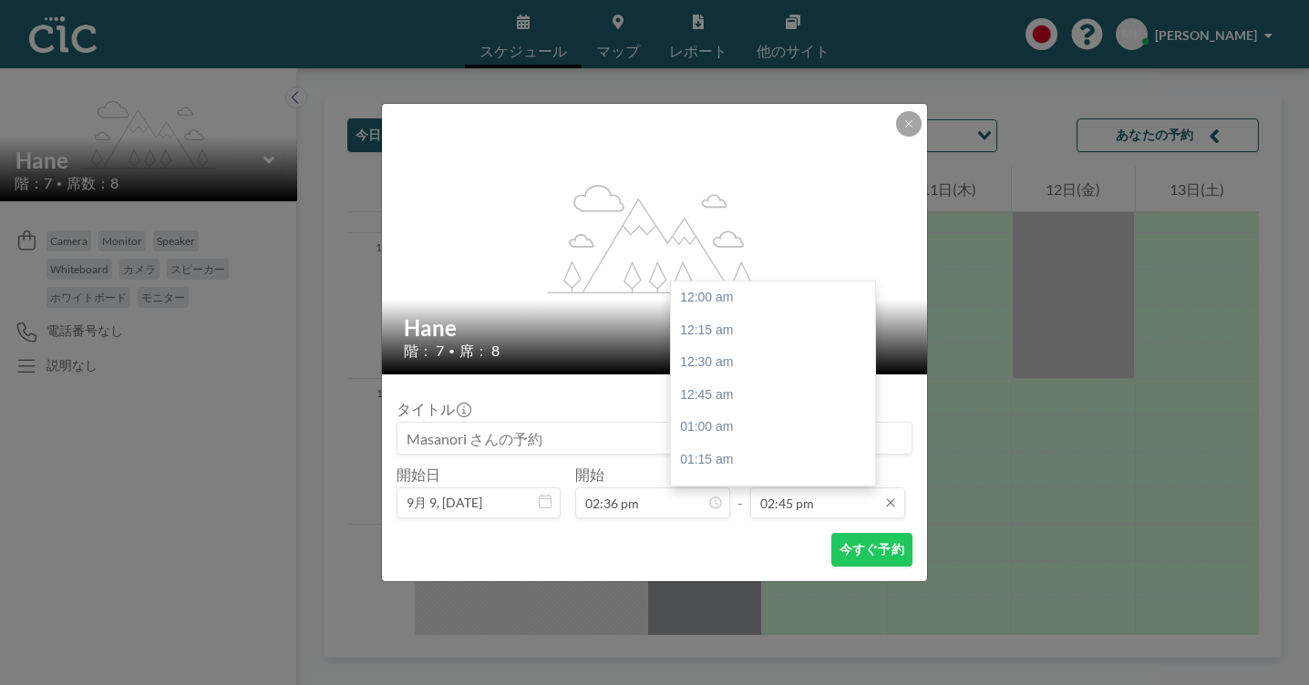
scroll to position [1716, 0]
click at [759, 488] on input "02:45 pm" at bounding box center [827, 503] width 155 height 31
click at [729, 544] on div "03:15 pm" at bounding box center [773, 560] width 204 height 33
click at [771, 488] on input "03:15 pm" at bounding box center [827, 503] width 155 height 31
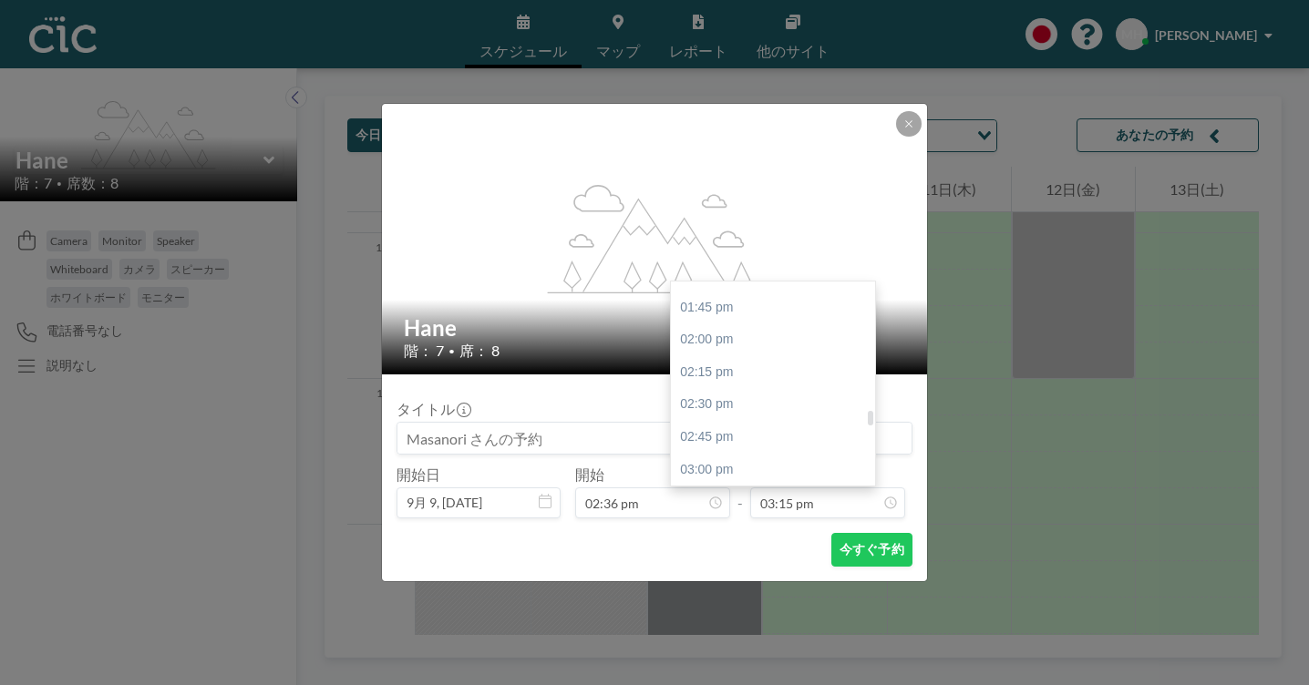
click at [718, 519] on div "03:30 pm" at bounding box center [773, 535] width 204 height 33
type input "03:30 pm"
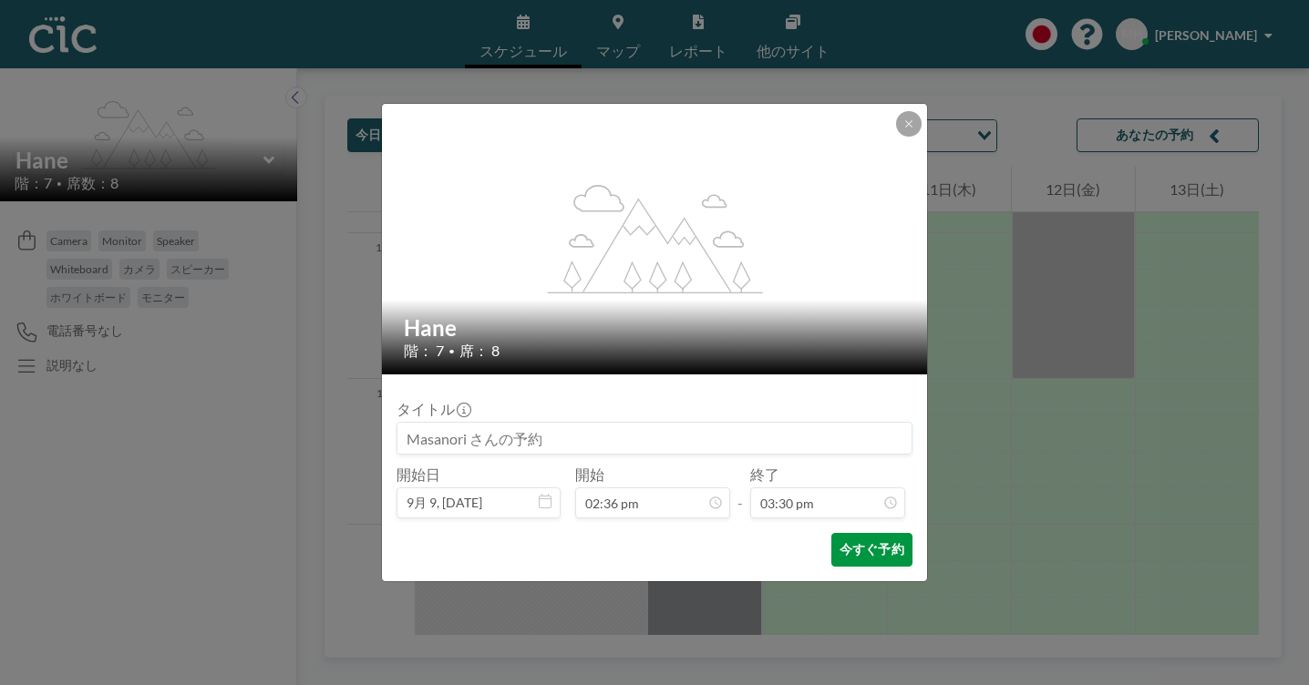
scroll to position [1804, 0]
click at [831, 533] on button "今すぐ予約" at bounding box center [871, 550] width 81 height 34
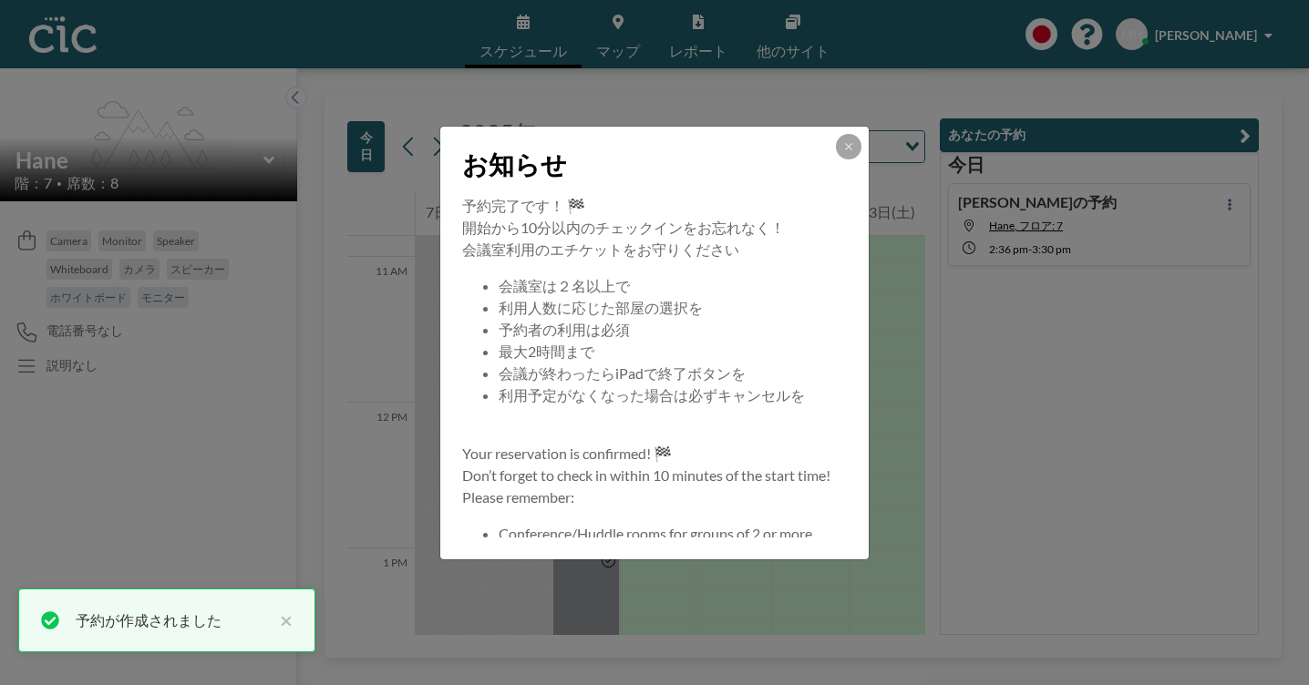
click at [1086, 339] on div "お知らせ 予約完了です！ 🏁 開始から10分以内のチェックインをお忘れなく！ 会議室利用のエチケットをお守りください 会議室は２名以上で 利用人数に応じた部屋…" at bounding box center [654, 342] width 1309 height 685
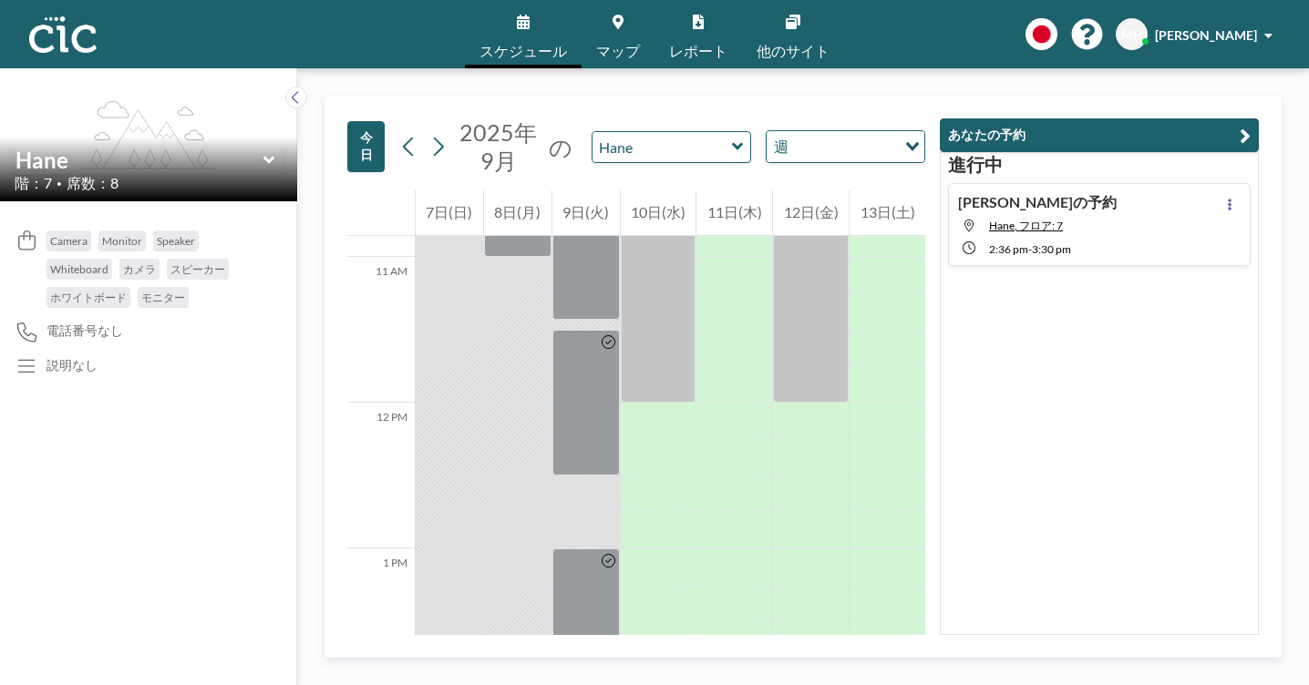
click at [623, 15] on icon at bounding box center [617, 22] width 11 height 15
